Goal: Information Seeking & Learning: Learn about a topic

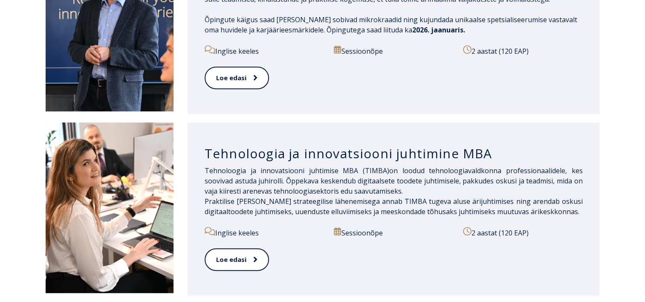
scroll to position [534, 0]
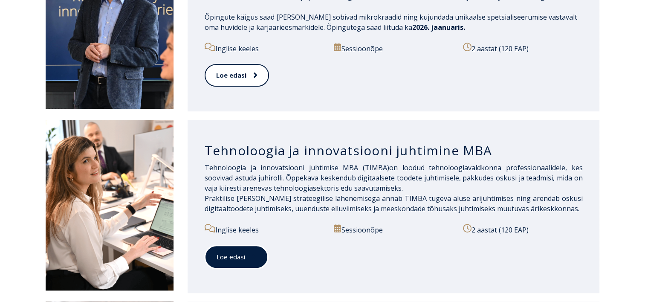
click at [221, 250] on link "Loe edasi" at bounding box center [237, 256] width 64 height 23
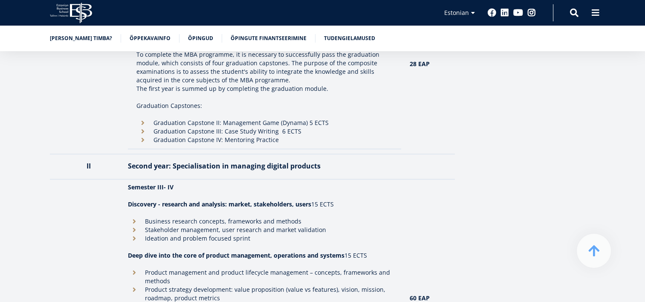
scroll to position [997, 0]
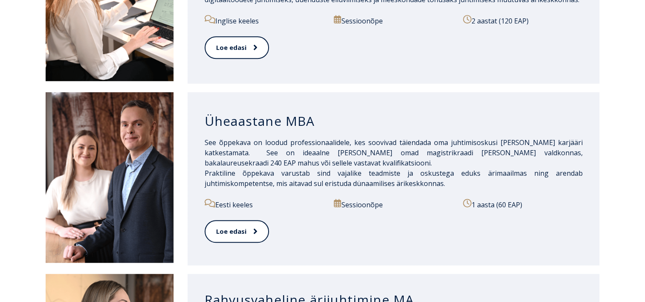
scroll to position [744, 0]
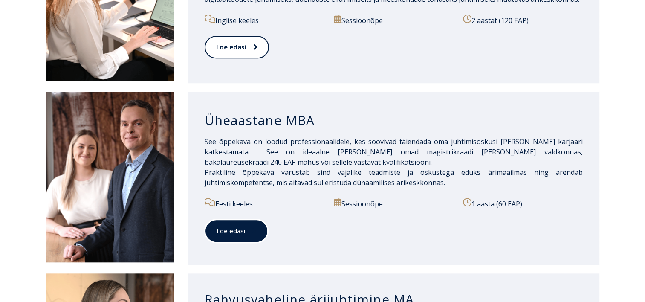
click at [250, 227] on link "Loe edasi" at bounding box center [237, 230] width 64 height 23
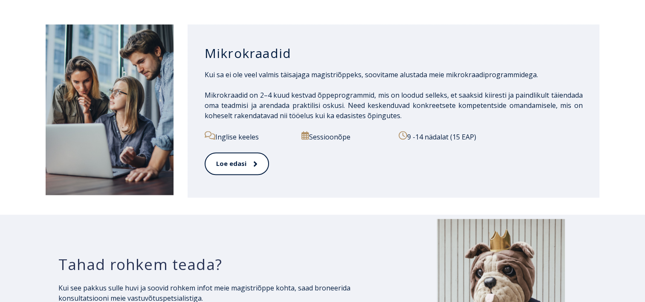
scroll to position [1339, 0]
click at [236, 165] on link "Loe edasi" at bounding box center [237, 162] width 64 height 23
